Goal: Register for event/course

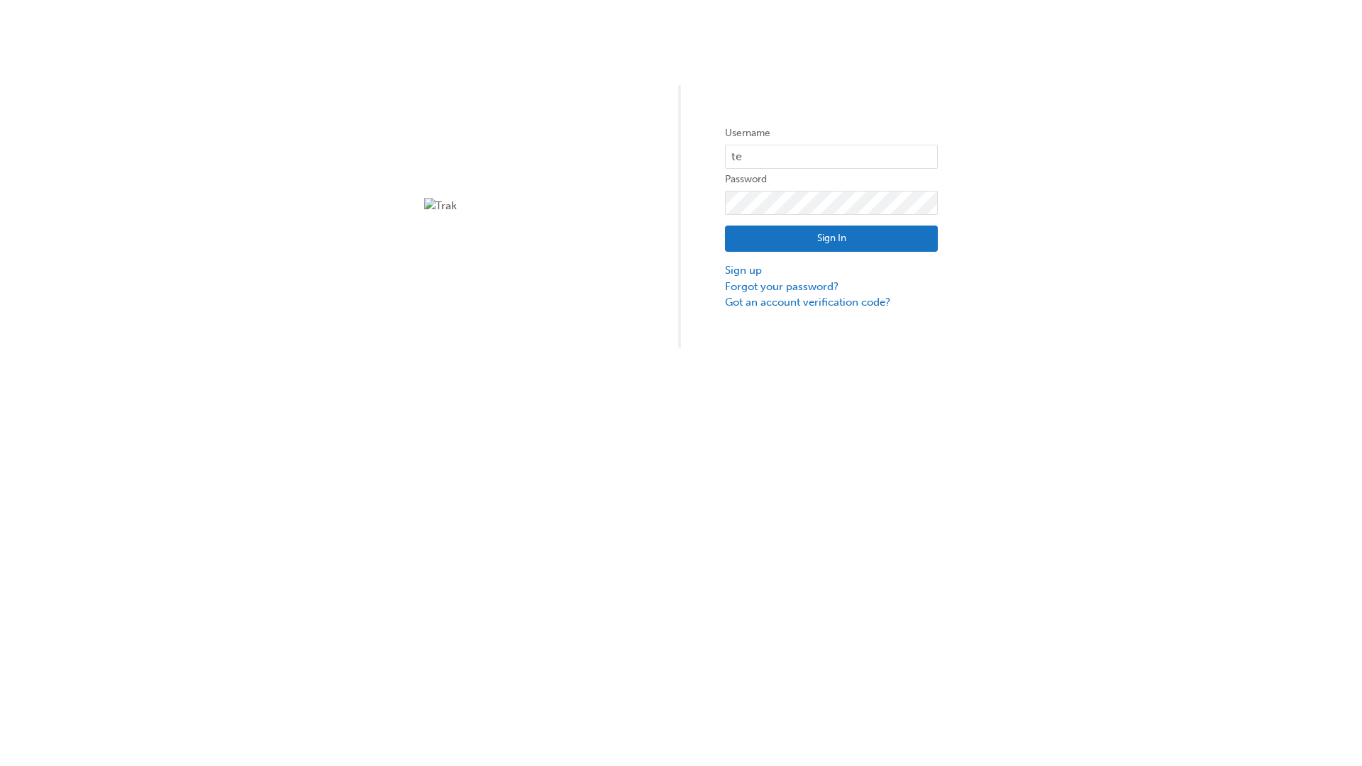
type input "test.e2e.user14"
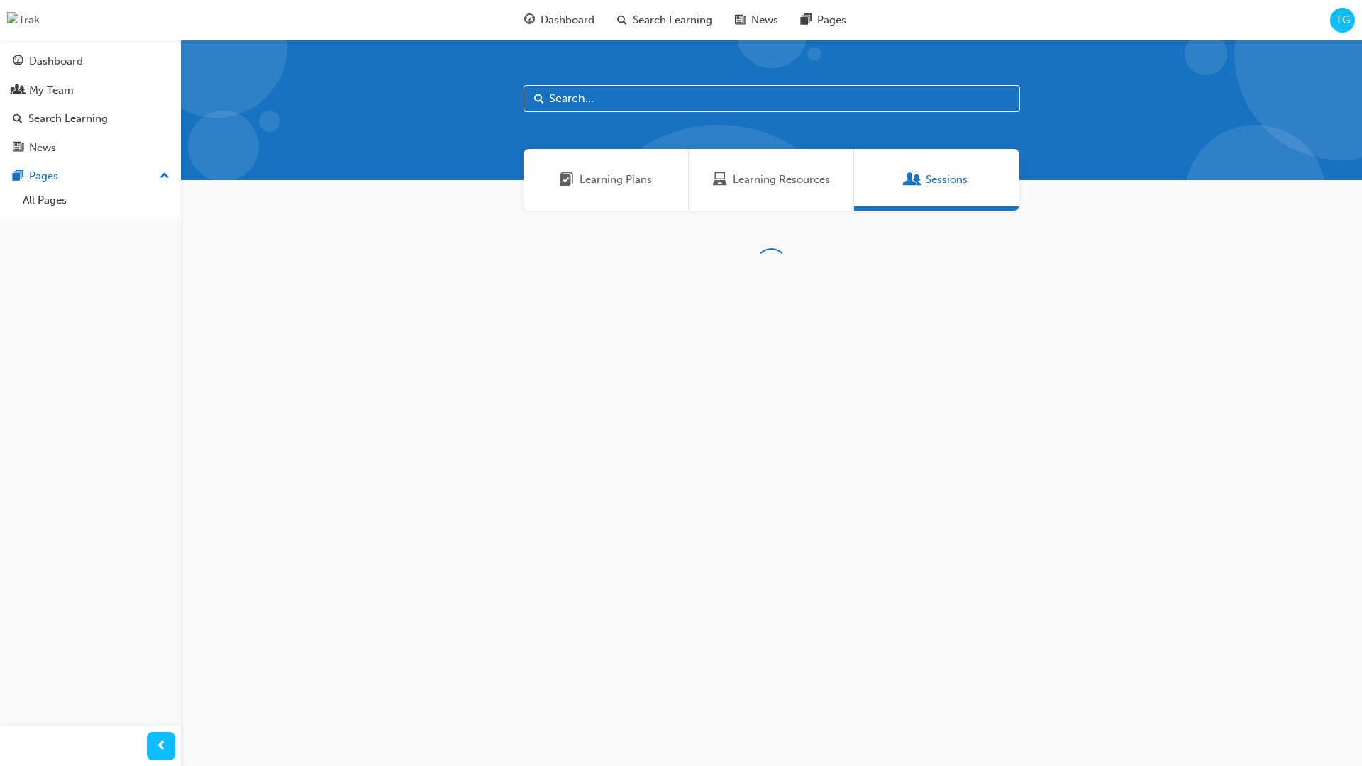
scroll to position [45, 0]
